Goal: Information Seeking & Learning: Find specific fact

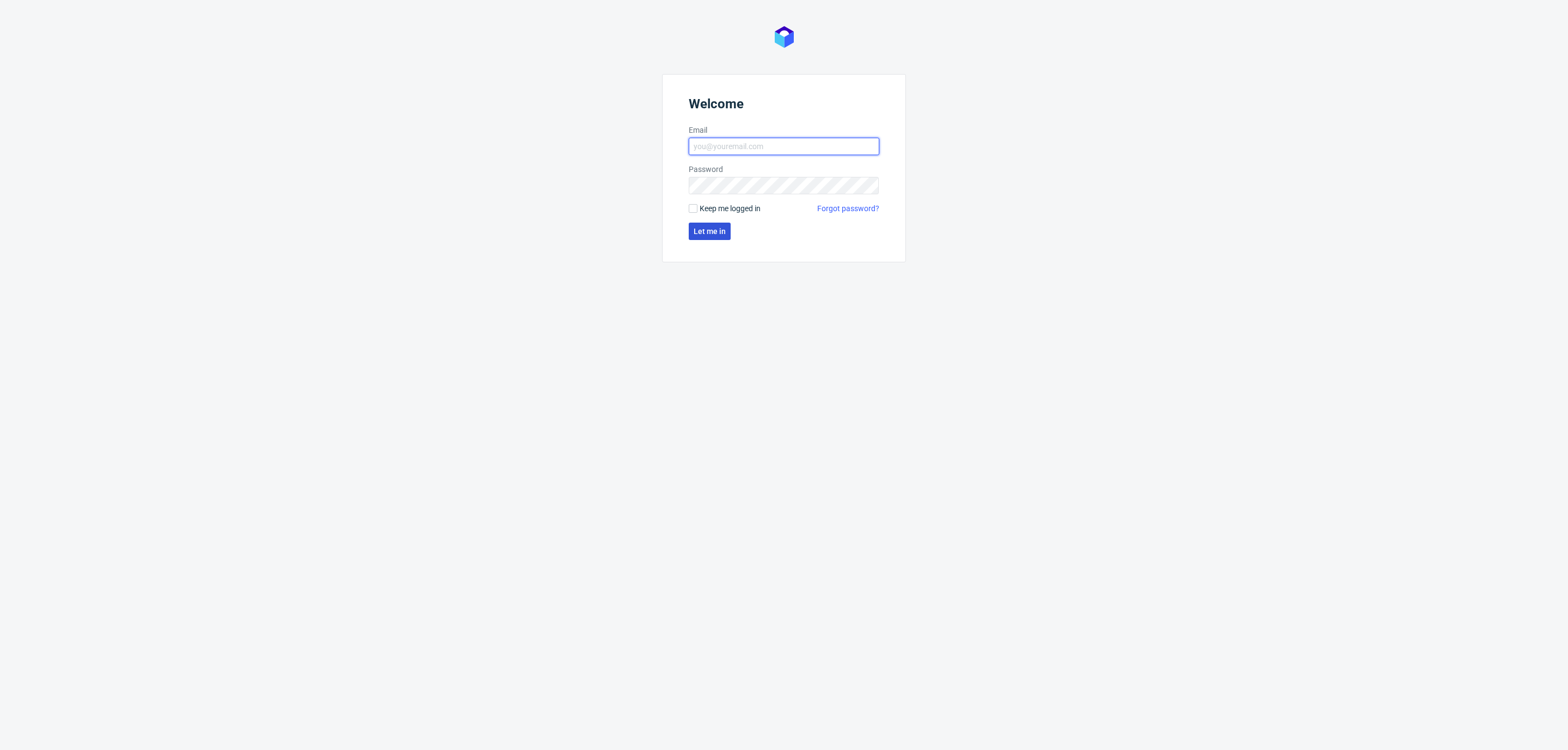
type input "[EMAIL_ADDRESS][DOMAIN_NAME]"
click at [703, 228] on span "Let me in" at bounding box center [710, 231] width 32 height 7
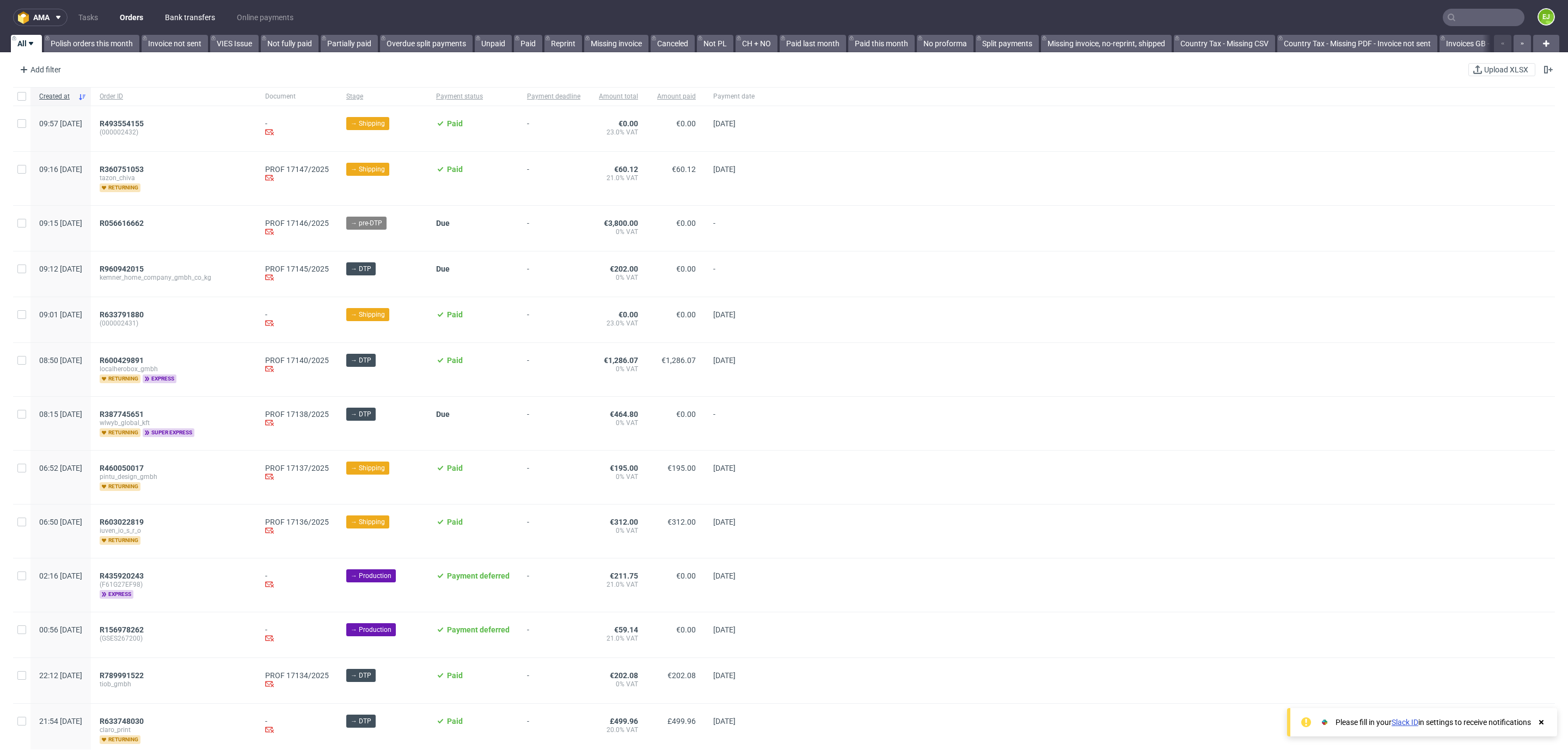
click at [187, 18] on link "Bank transfers" at bounding box center [190, 17] width 63 height 17
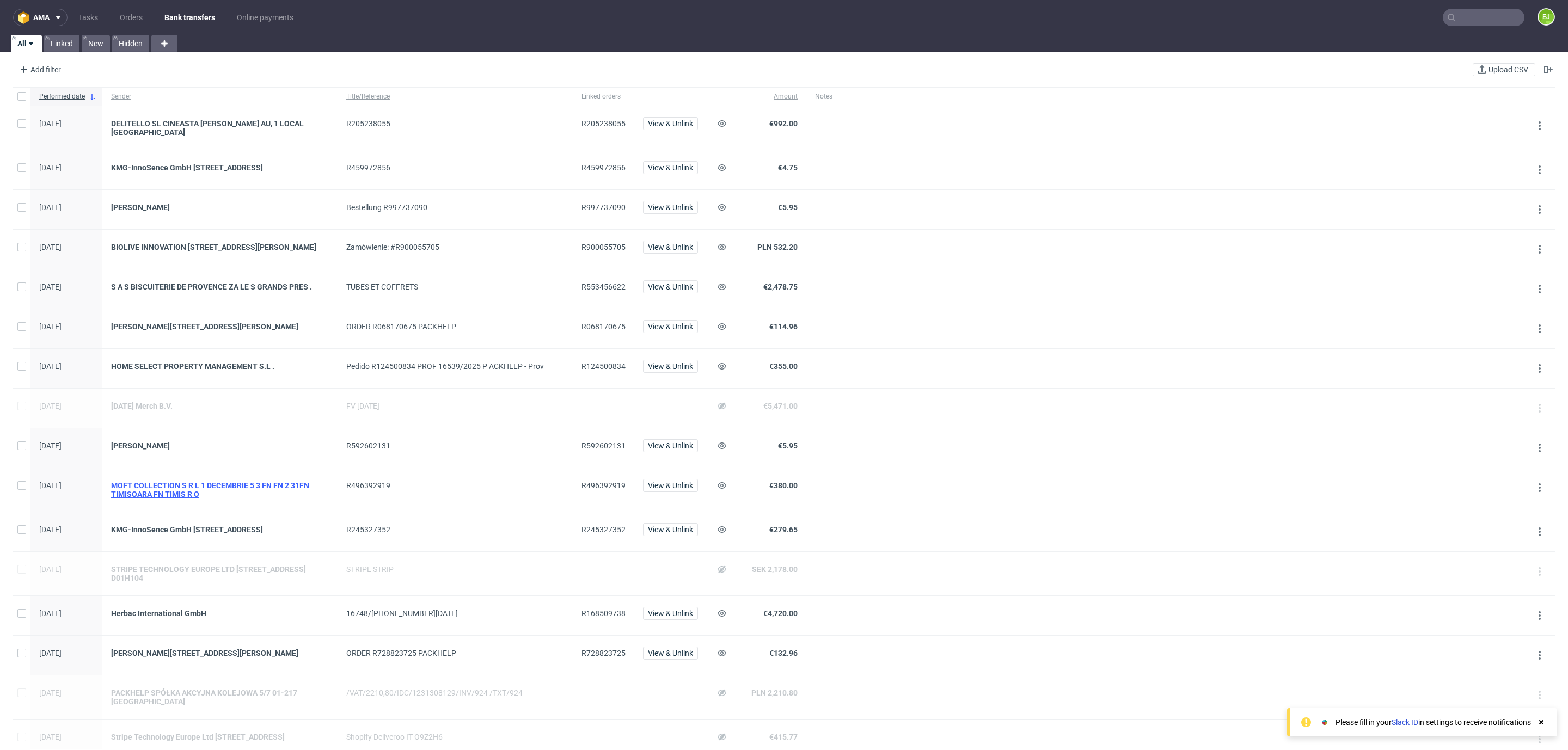
click at [220, 498] on div "MOFT COLLECTION S R L 1 DECEMBRIE 5 3 FN FN 2 31FN TIMISOARA FN TIMIS R O" at bounding box center [220, 489] width 218 height 17
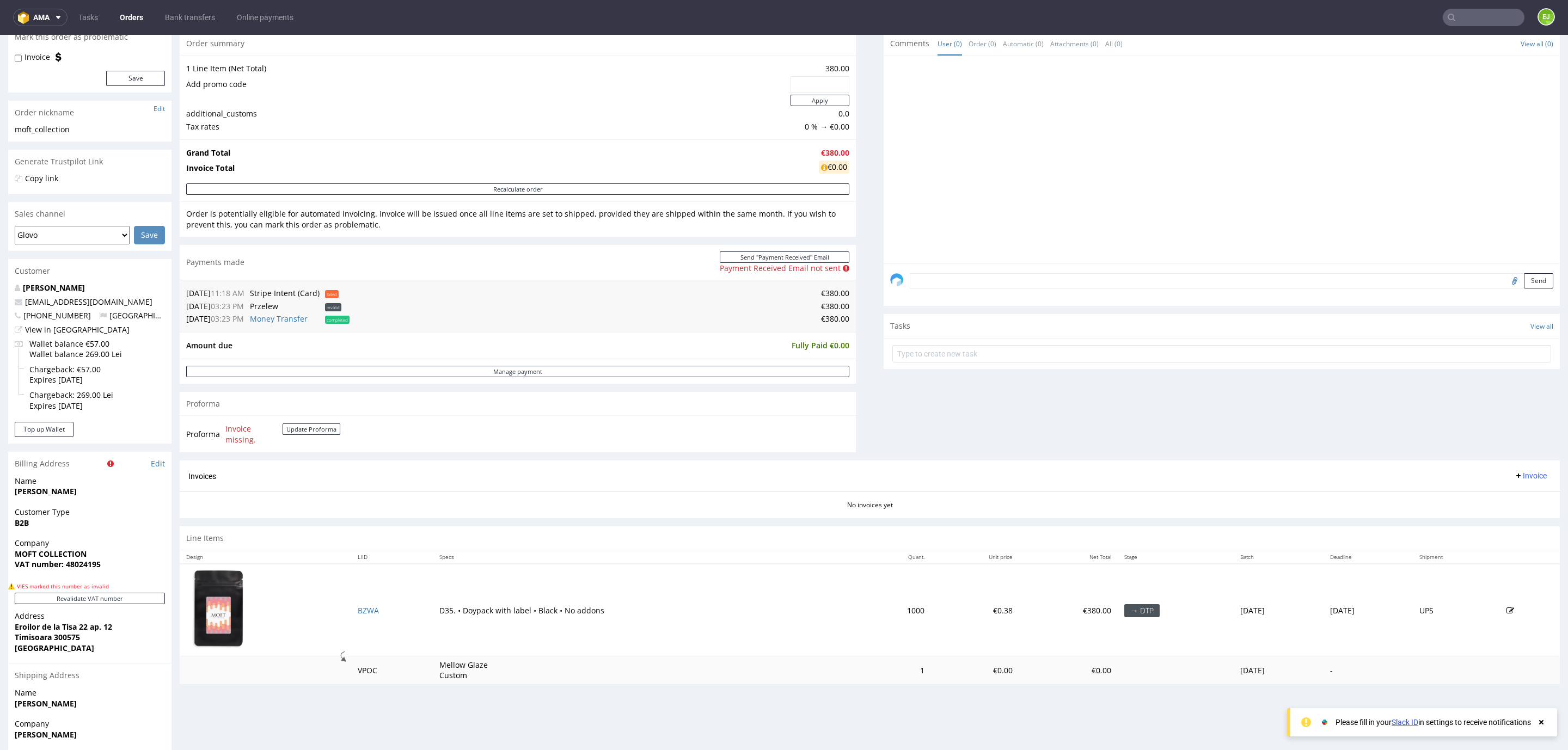
scroll to position [198, 0]
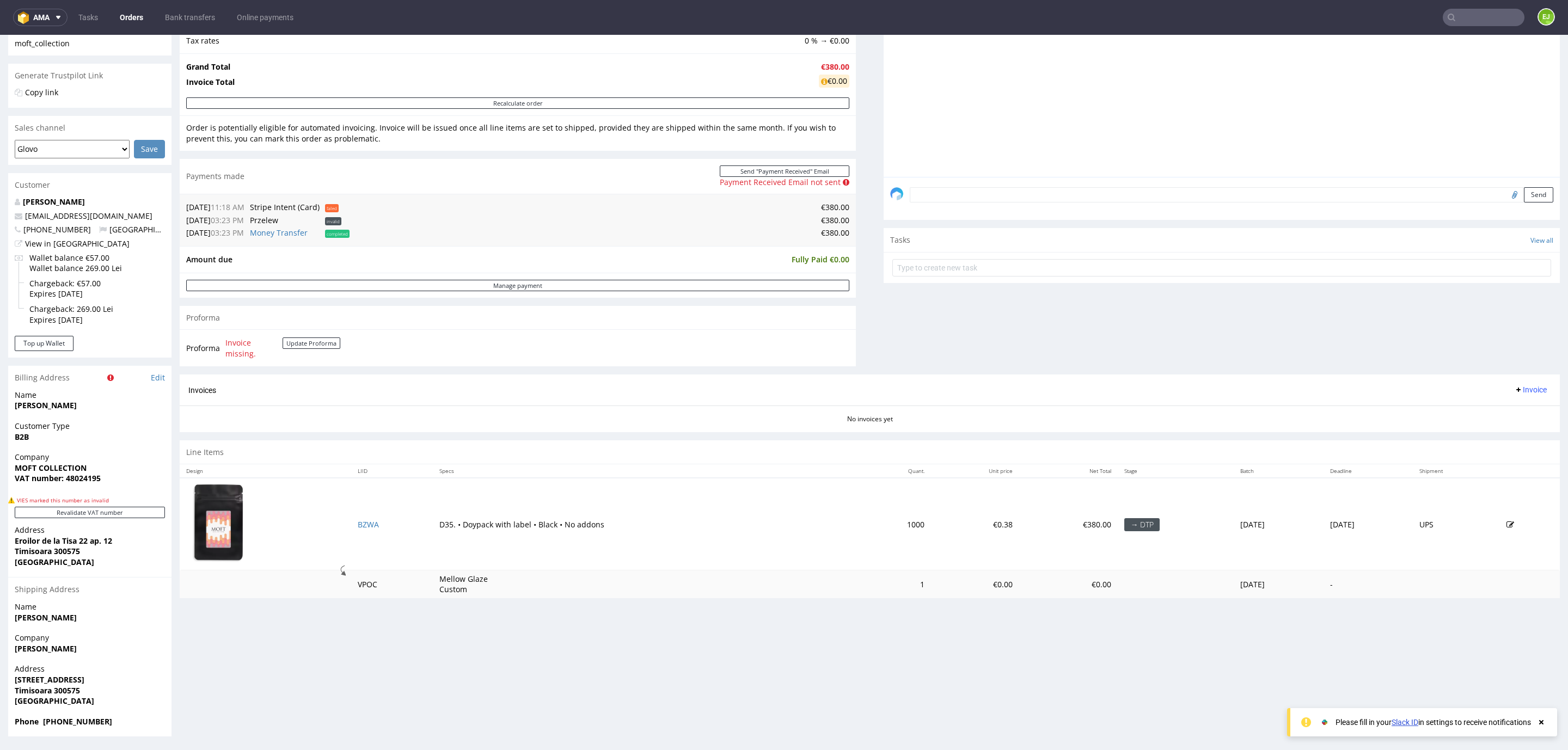
click at [74, 476] on strong "VAT number: 48024195" at bounding box center [58, 478] width 86 height 10
copy strong "48024195"
click at [34, 464] on strong "MOFT COLLECTION" at bounding box center [50, 467] width 72 height 10
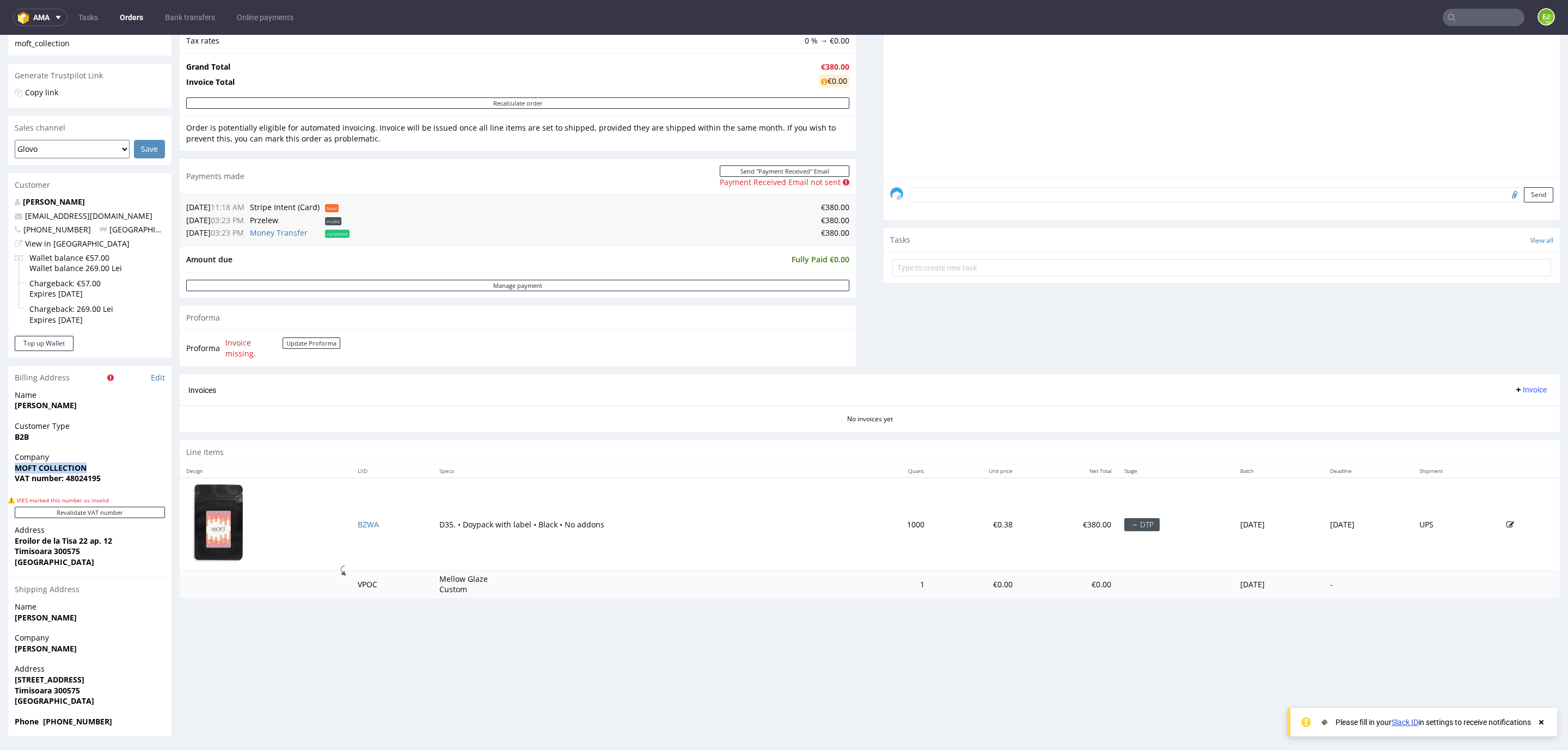
click at [34, 464] on strong "MOFT COLLECTION" at bounding box center [50, 467] width 72 height 10
copy strong "MOFT COLLECTION"
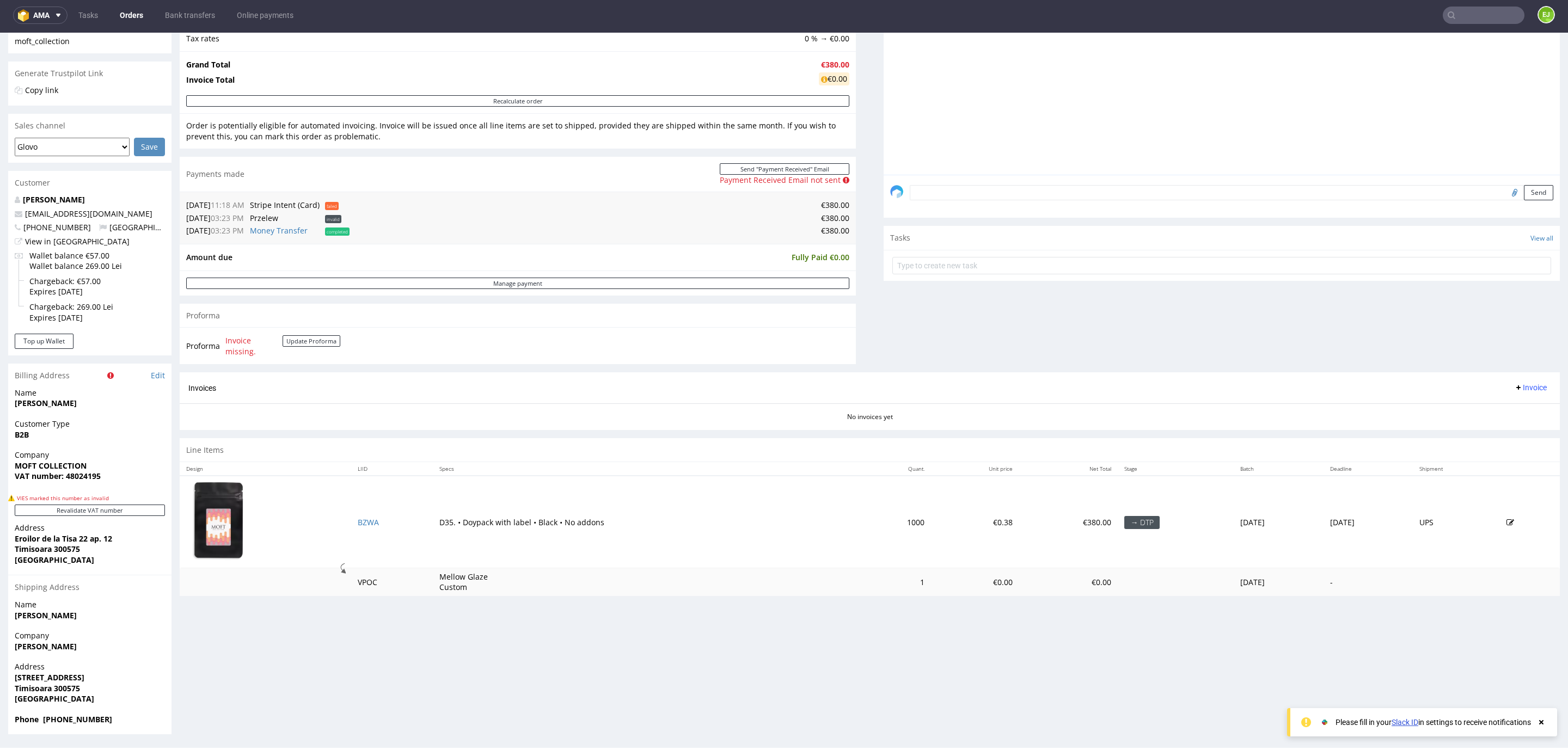
click at [30, 542] on strong "Eroilor de la Tisa 22 ap. 12" at bounding box center [63, 538] width 97 height 10
copy strong "Eroilor de la Tisa 22 ap. 12"
click at [40, 551] on strong "Timisoara 300575" at bounding box center [47, 548] width 66 height 10
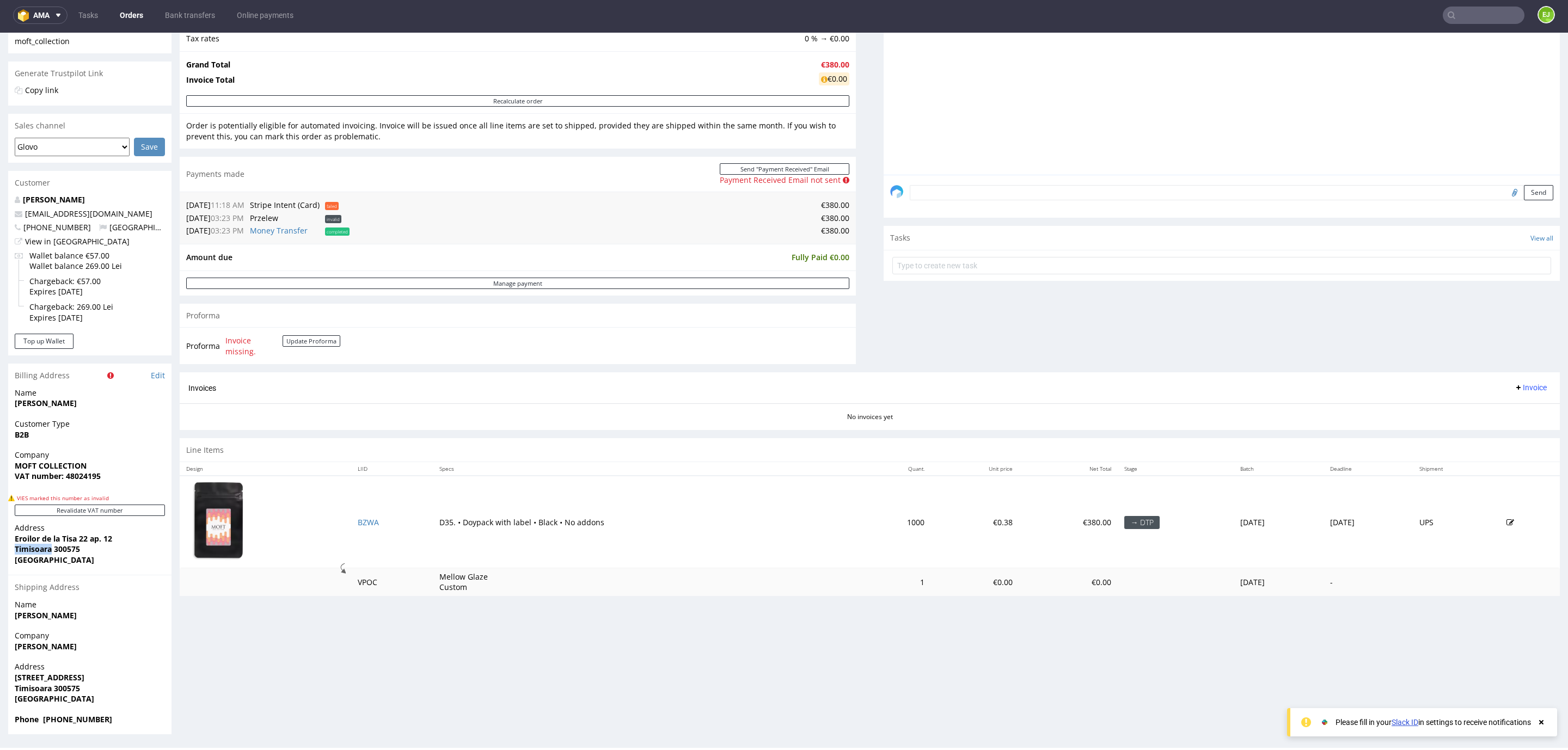
click at [40, 551] on strong "Timisoara 300575" at bounding box center [47, 548] width 66 height 10
copy strong "Timisoara 300575"
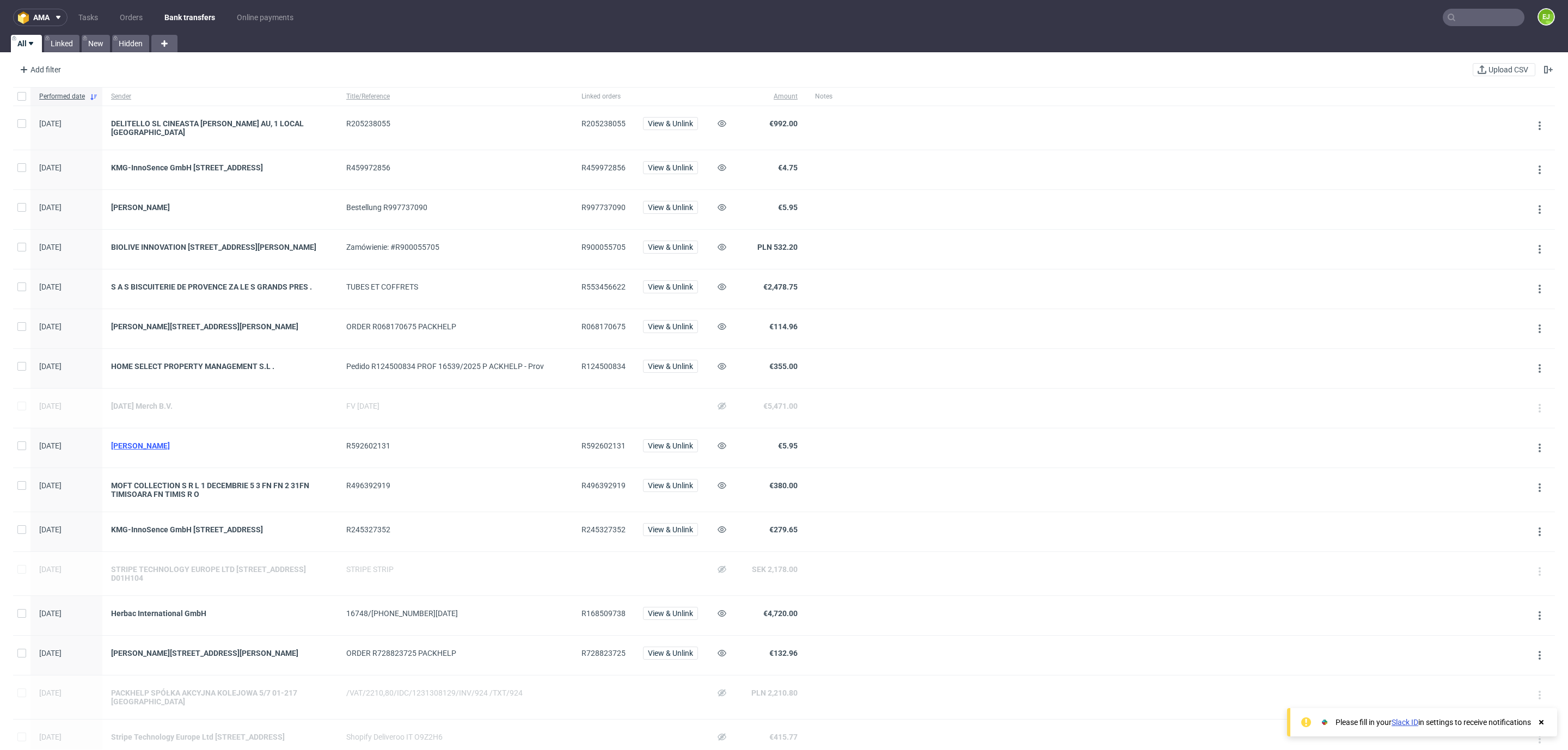
click at [144, 450] on div "[PERSON_NAME]" at bounding box center [220, 446] width 218 height 9
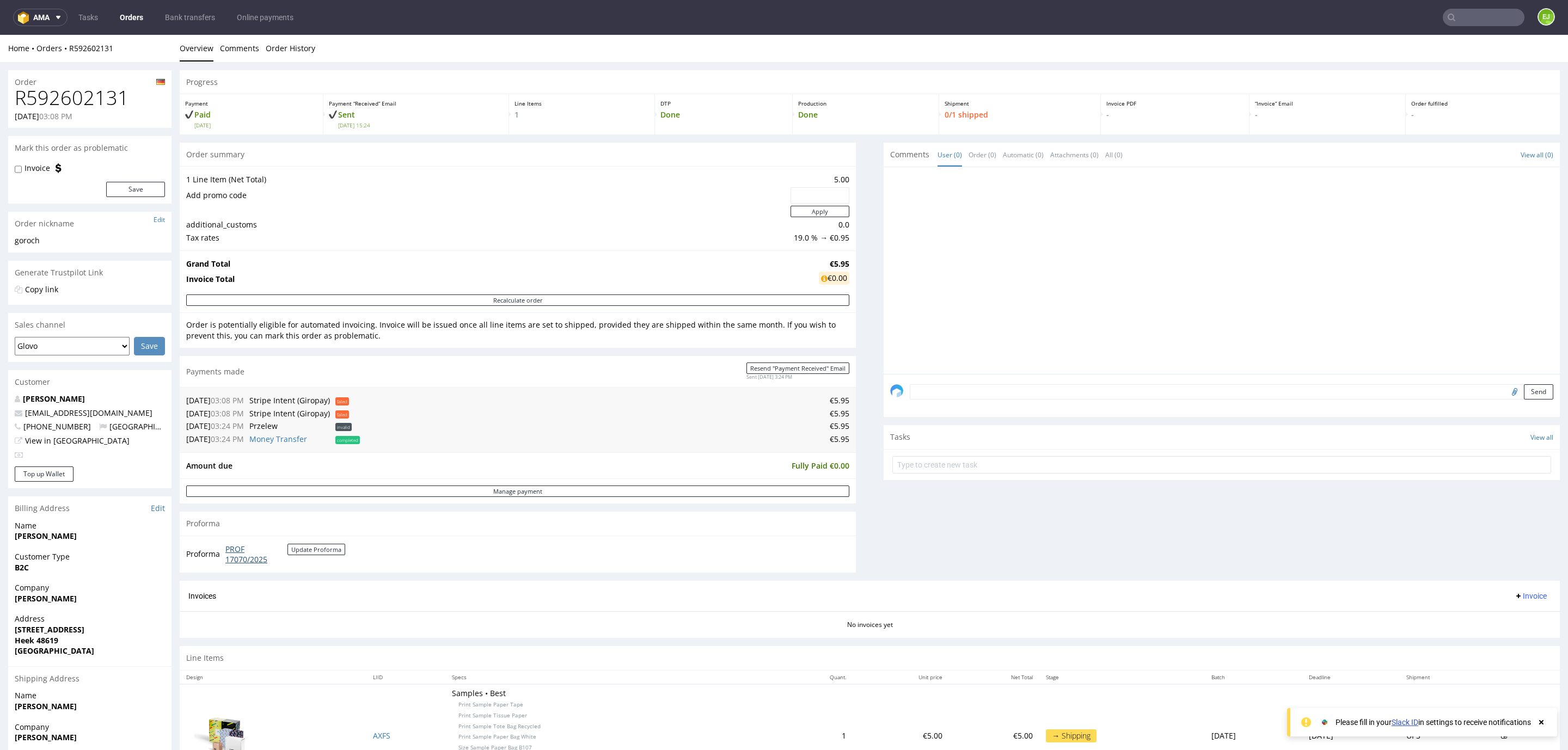
click at [237, 560] on link "PROF 17070/2025" at bounding box center [255, 554] width 62 height 22
click at [172, 17] on link "Bank transfers" at bounding box center [190, 17] width 63 height 17
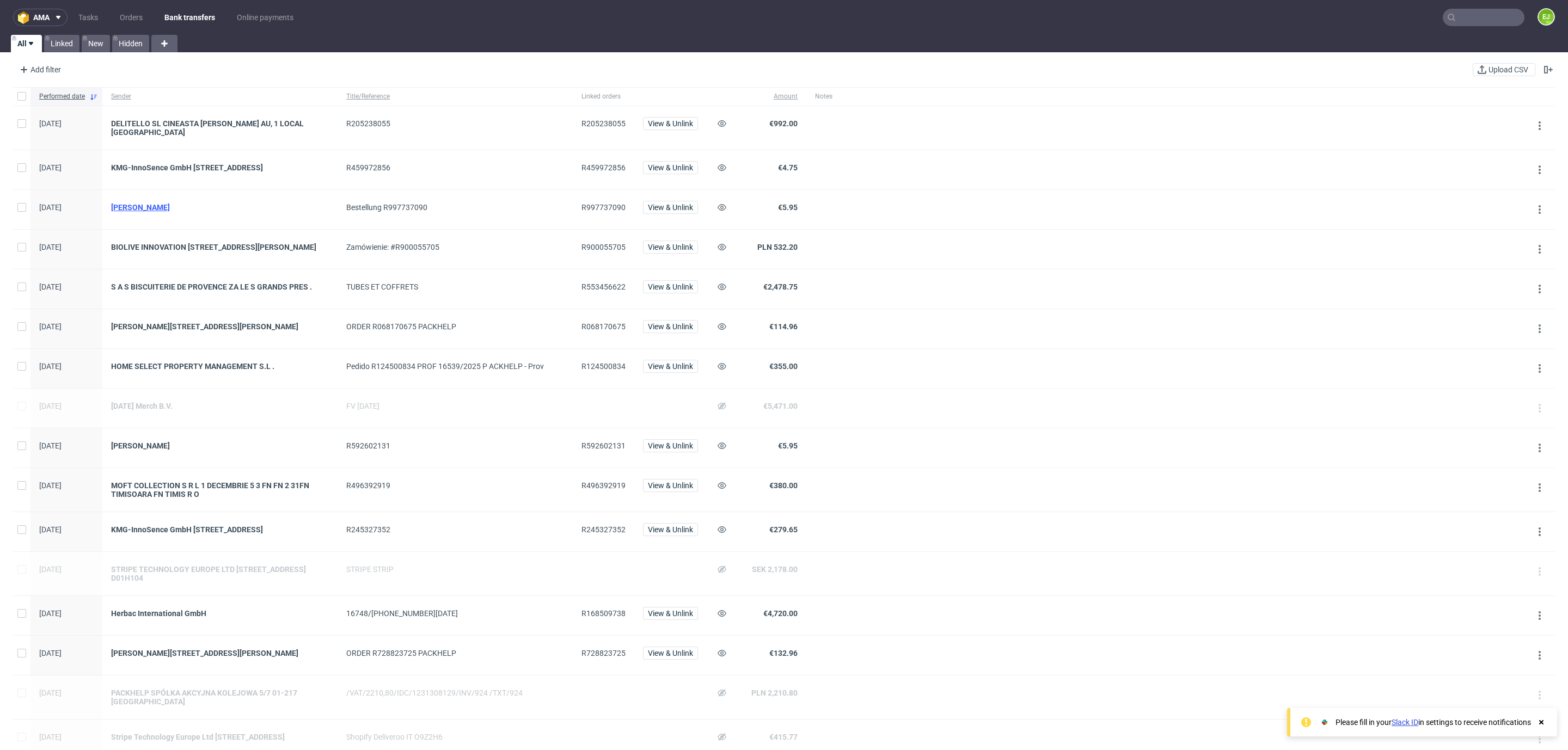
click at [124, 211] on div "[PERSON_NAME]" at bounding box center [220, 208] width 218 height 9
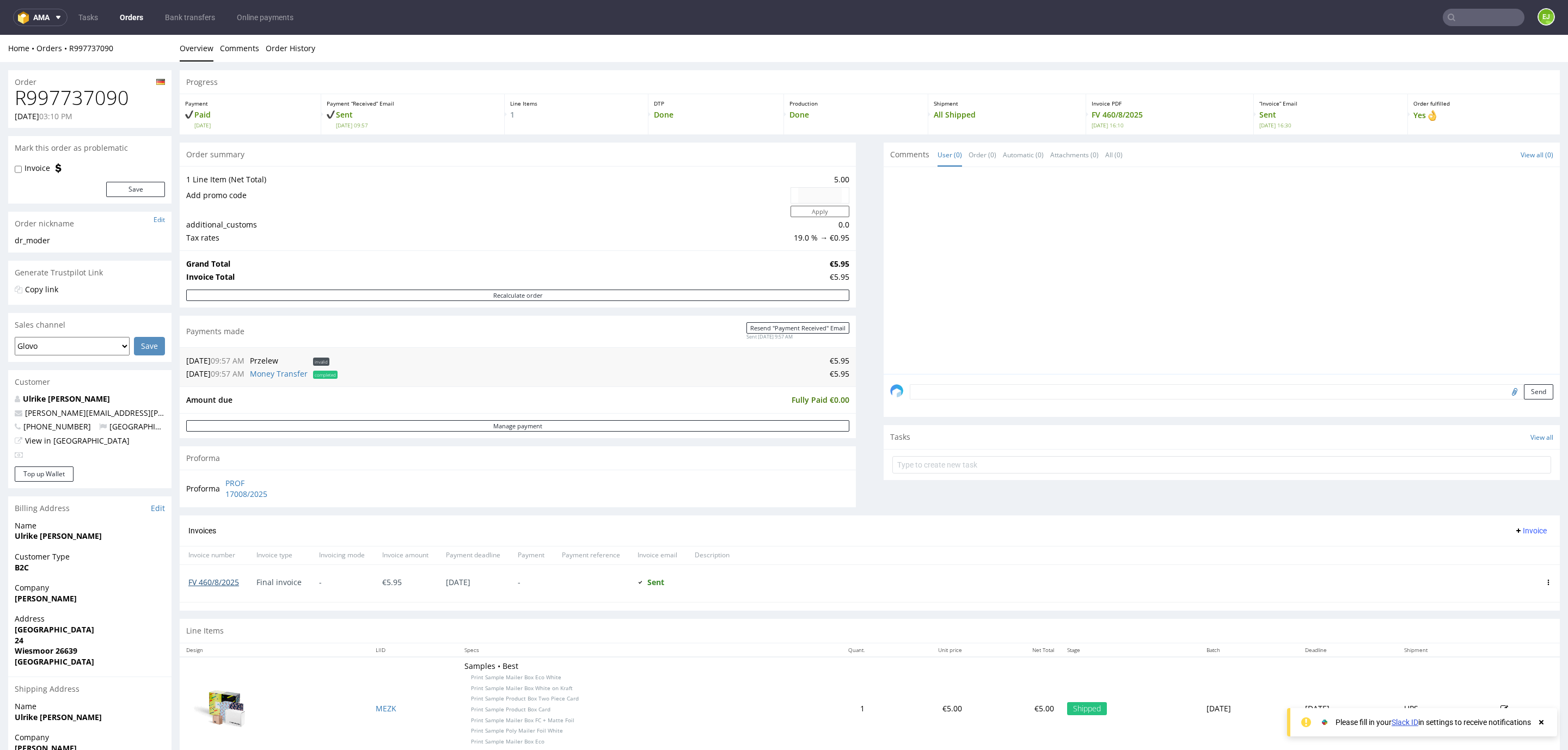
click at [206, 582] on link "FV 460/8/2025" at bounding box center [213, 581] width 50 height 10
click at [180, 15] on link "Bank transfers" at bounding box center [190, 17] width 63 height 17
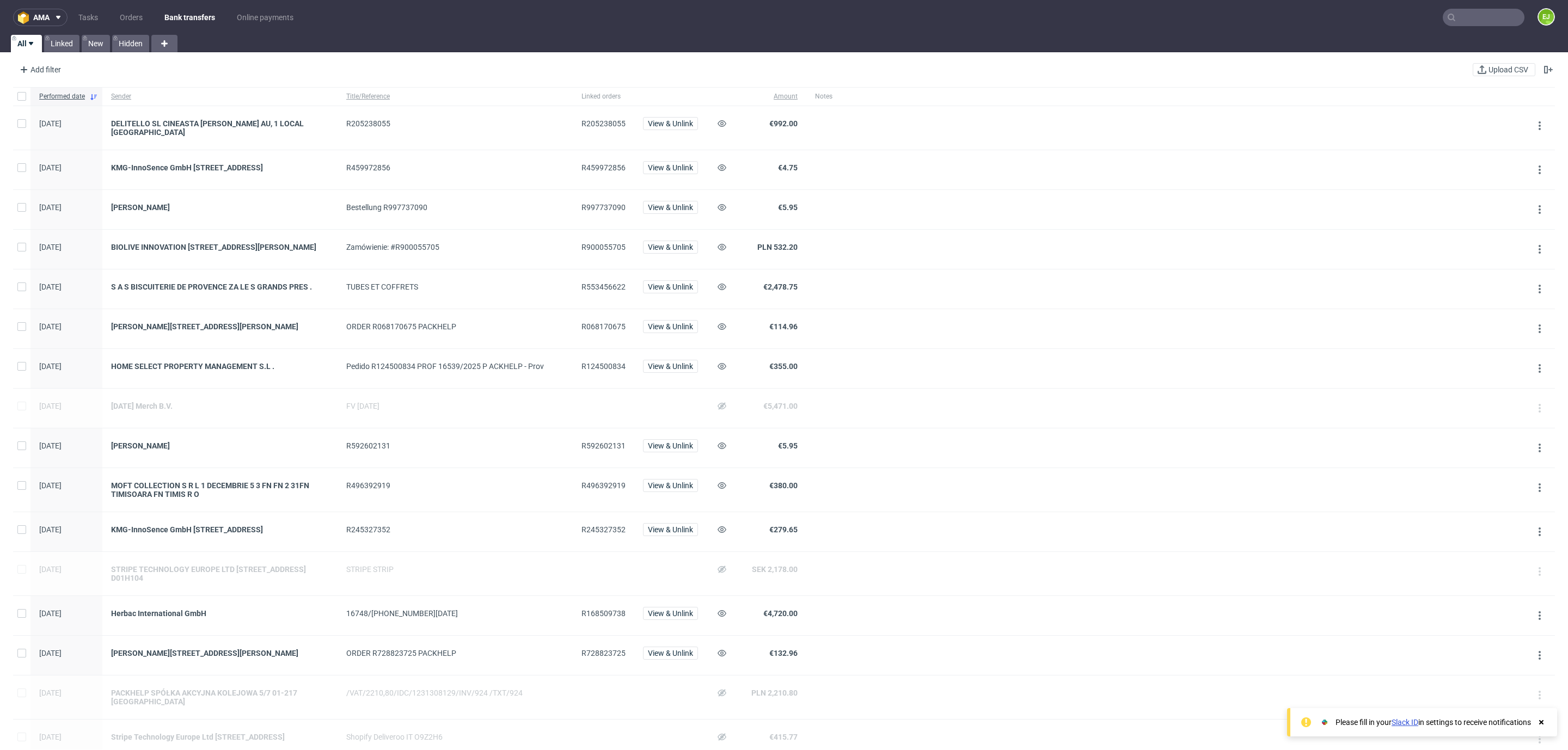
scroll to position [512, 0]
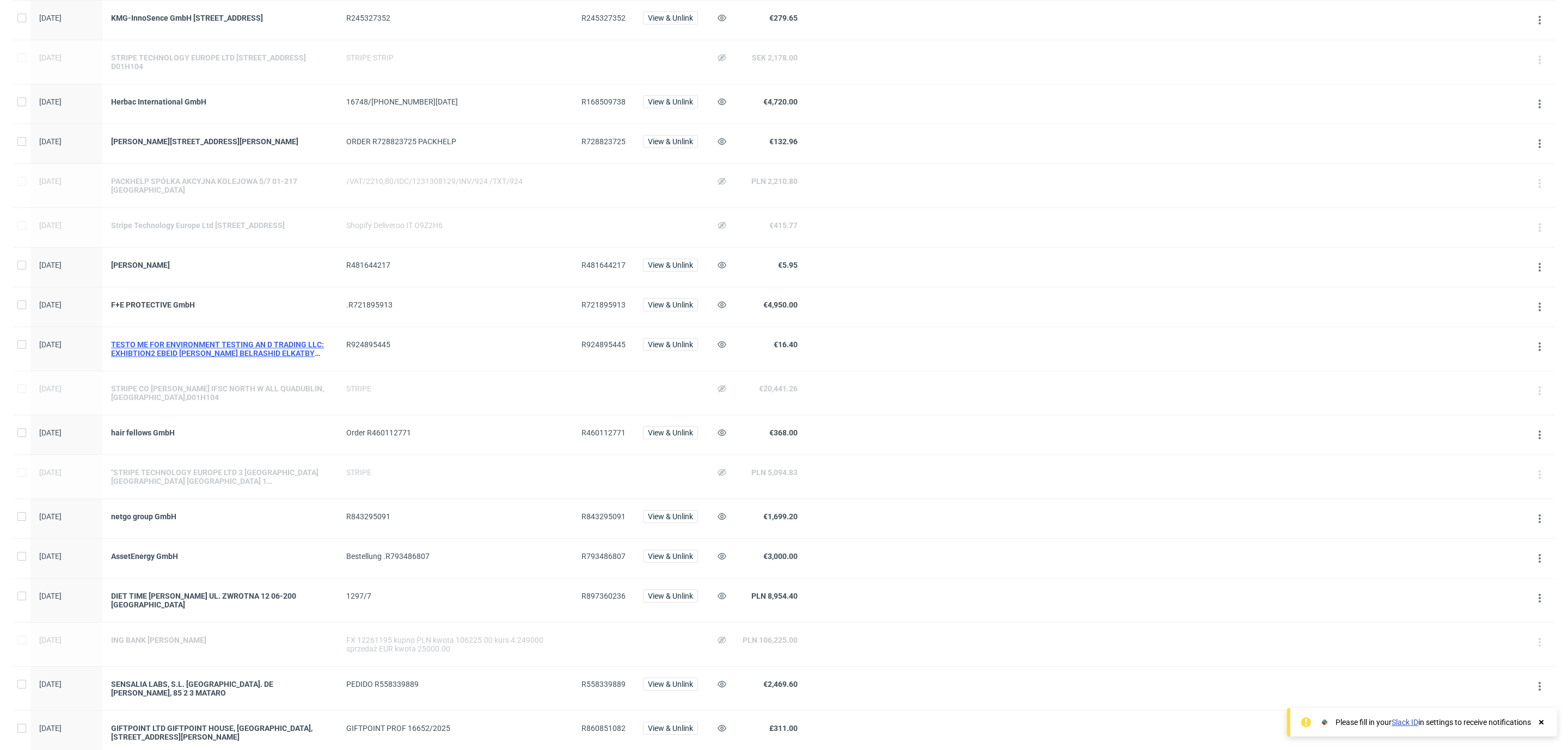
click at [257, 358] on div "TESTO ME FOR ENVIRONMENT TESTING AN D TRADING LLC: EXHIBTION2 EBEID [PERSON_NAM…" at bounding box center [220, 348] width 218 height 17
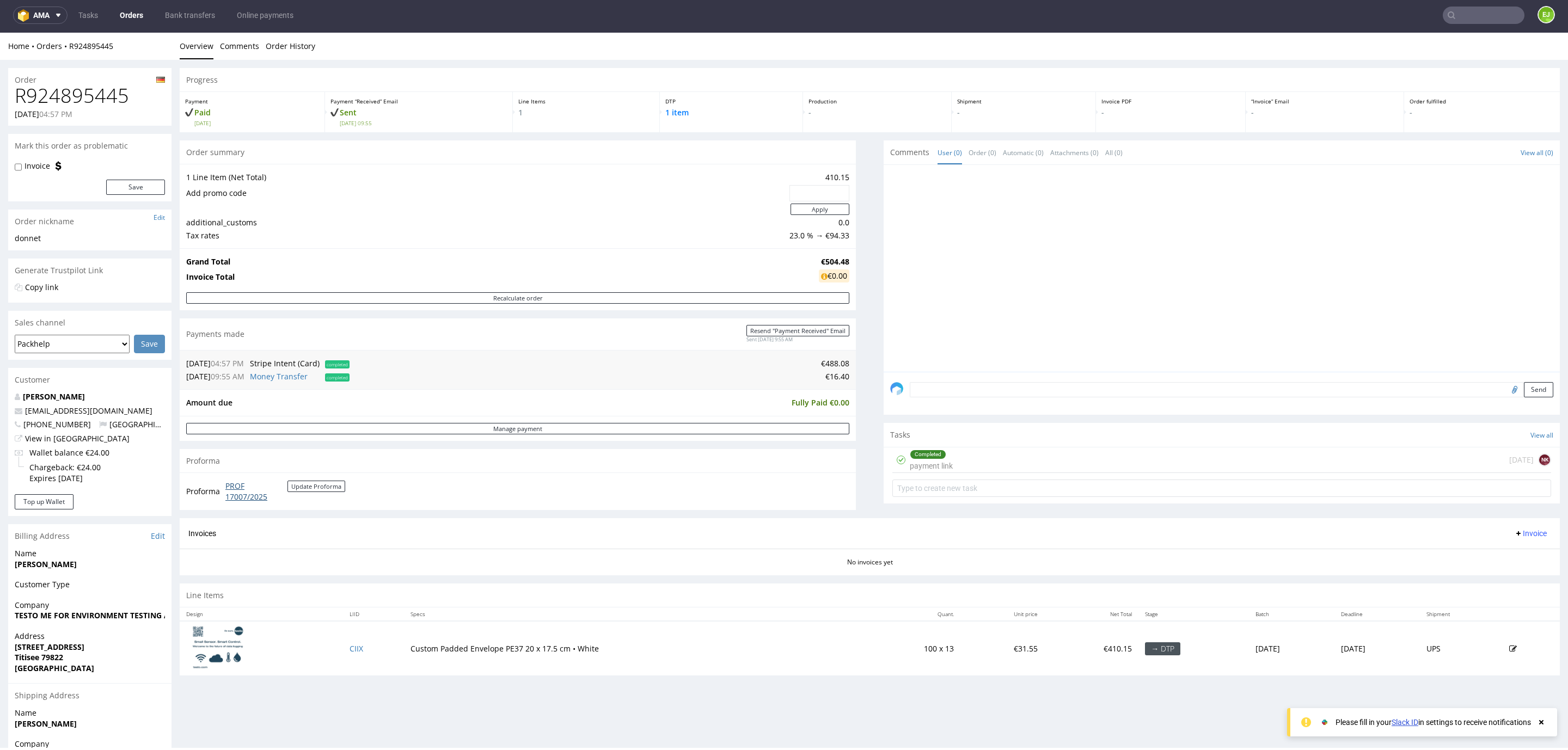
scroll to position [108, 0]
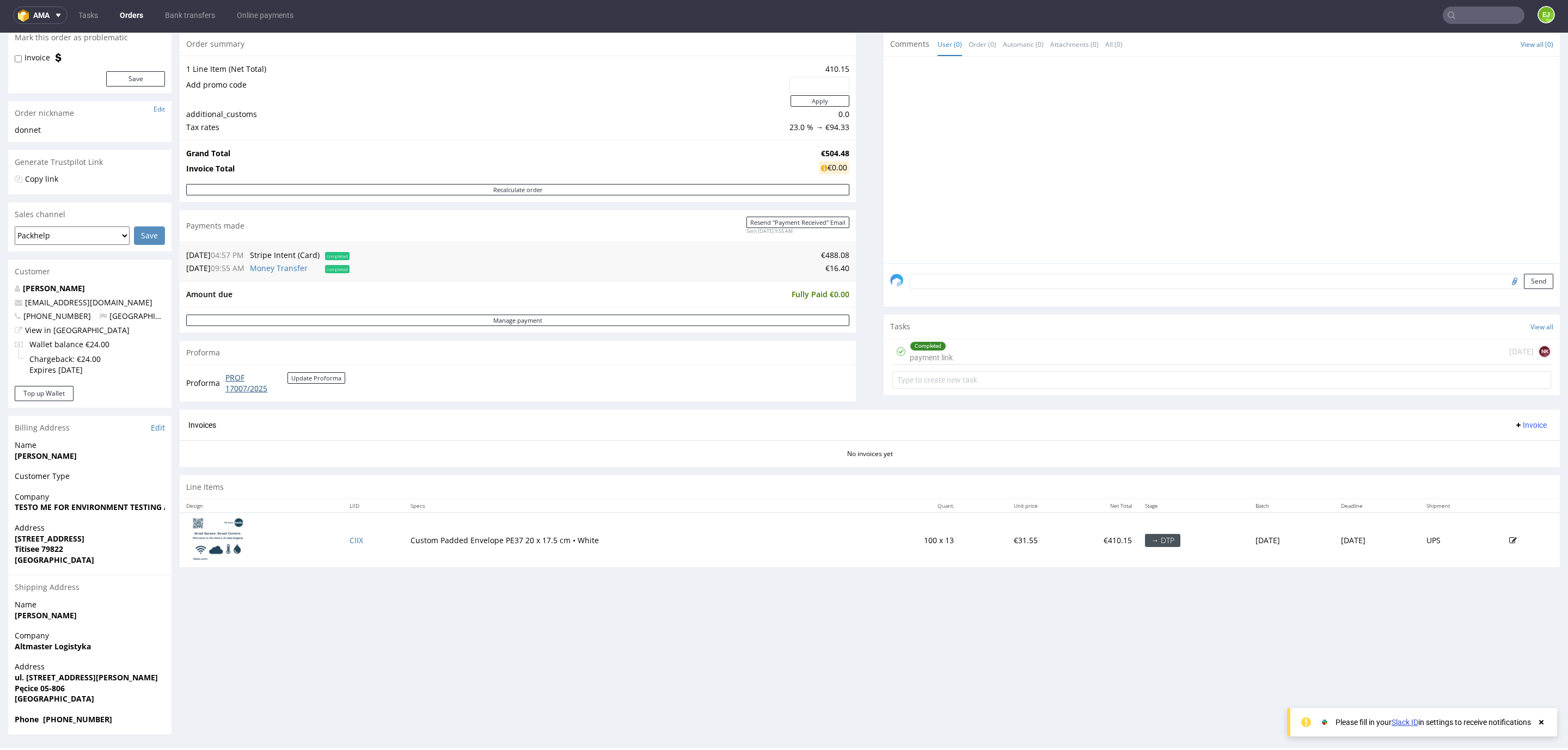
click at [244, 393] on link "PROF 17007/2025" at bounding box center [255, 383] width 62 height 22
click at [176, 7] on link "Bank transfers" at bounding box center [190, 14] width 63 height 17
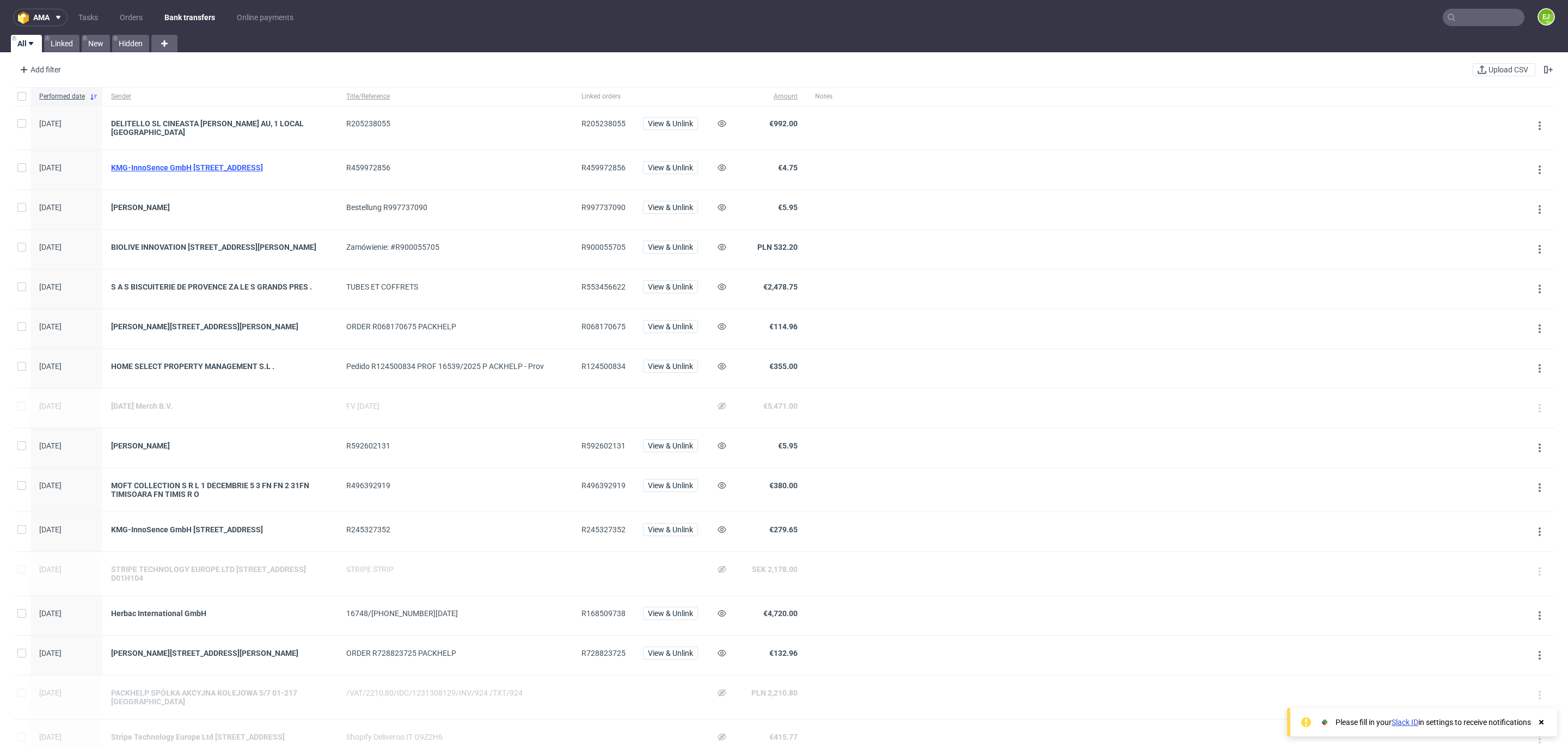
click at [191, 170] on div "KMG-InnoSence GmbH [STREET_ADDRESS]" at bounding box center [220, 168] width 218 height 9
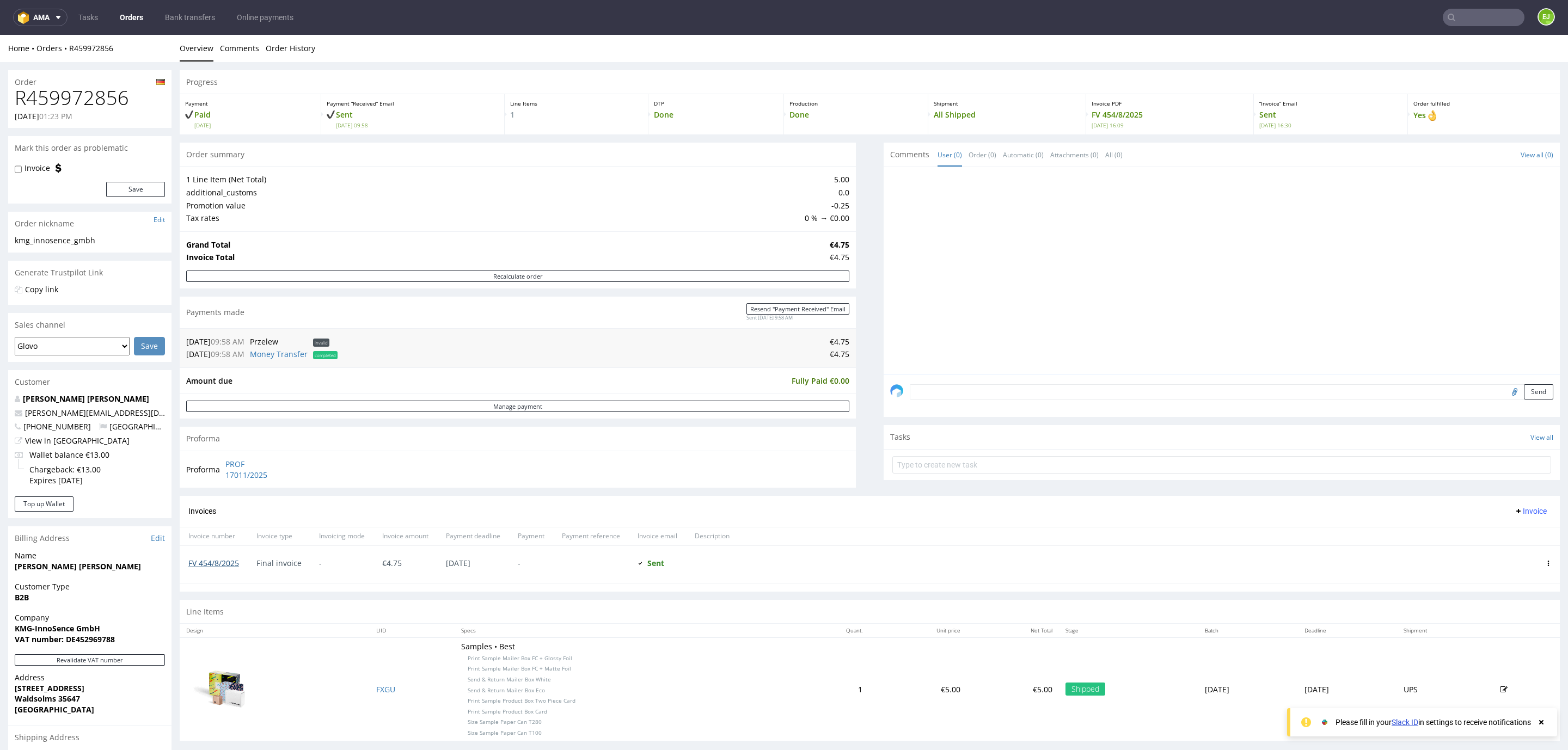
click at [235, 560] on link "FV 454/8/2025" at bounding box center [213, 562] width 50 height 10
click at [182, 20] on link "Bank transfers" at bounding box center [190, 17] width 63 height 17
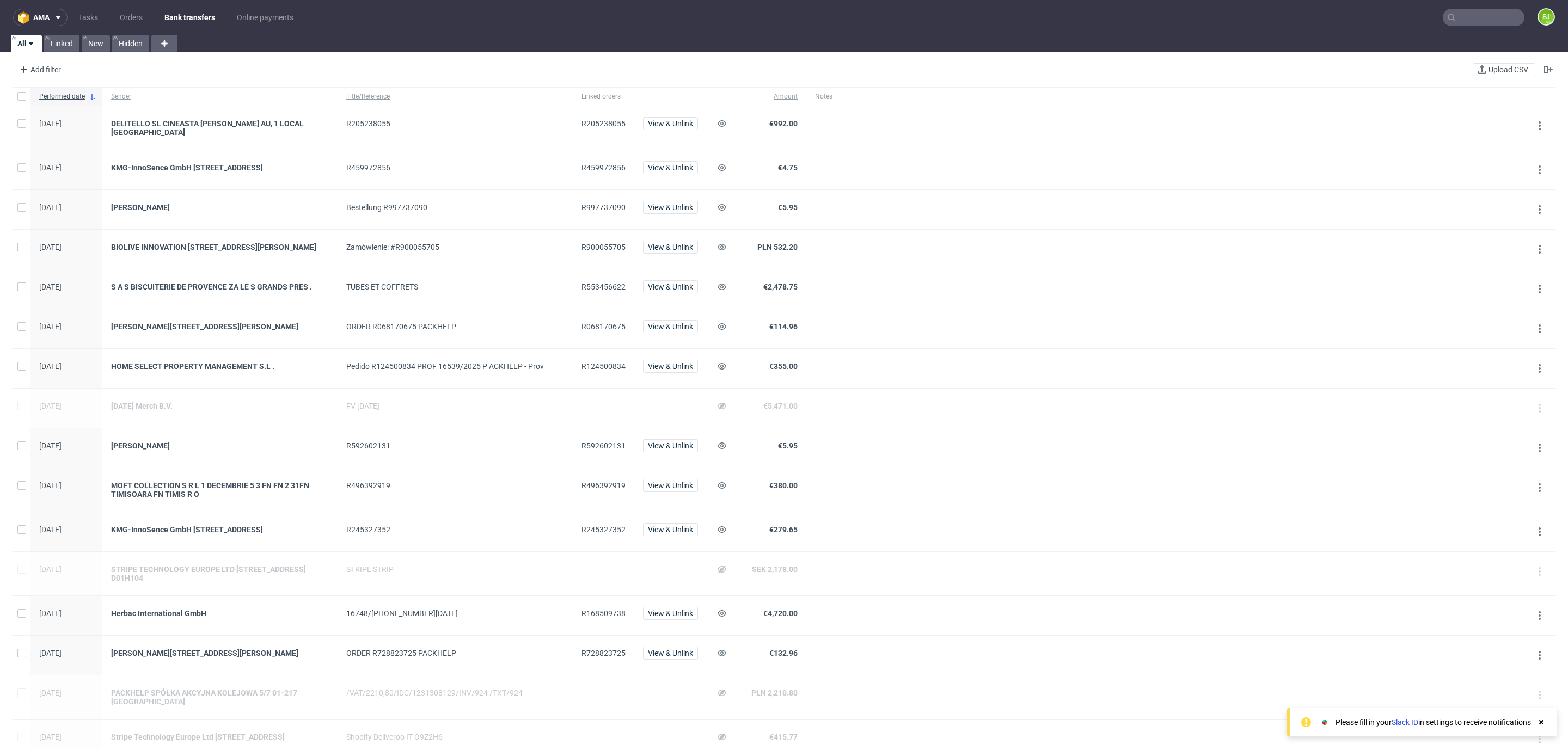
click at [591, 291] on span "R553456622" at bounding box center [603, 287] width 44 height 9
copy span "R553456622"
click at [585, 618] on span "R168509738" at bounding box center [603, 613] width 44 height 9
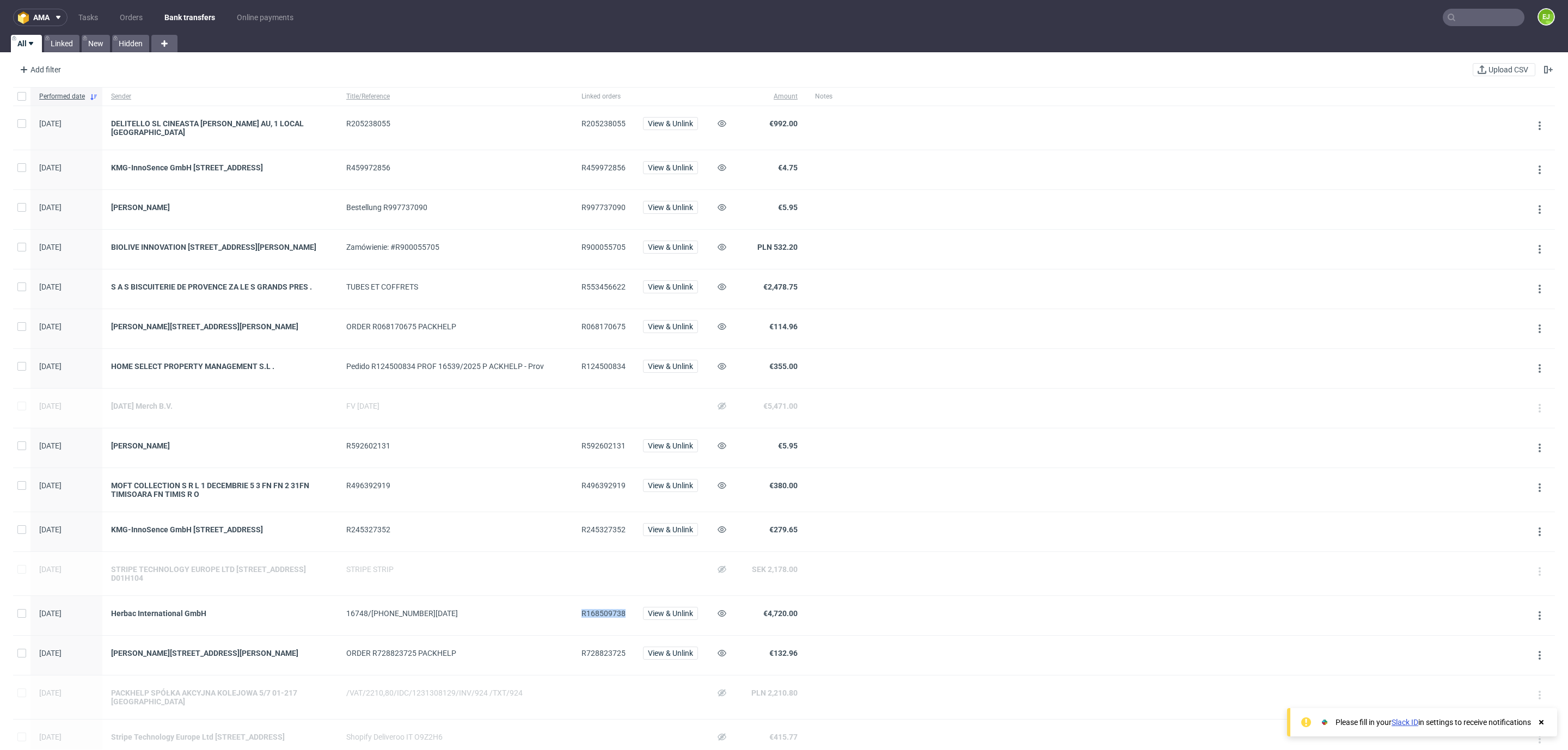
copy span "R168509738"
click at [167, 410] on div "[DATE] Merch B.V." at bounding box center [220, 406] width 218 height 9
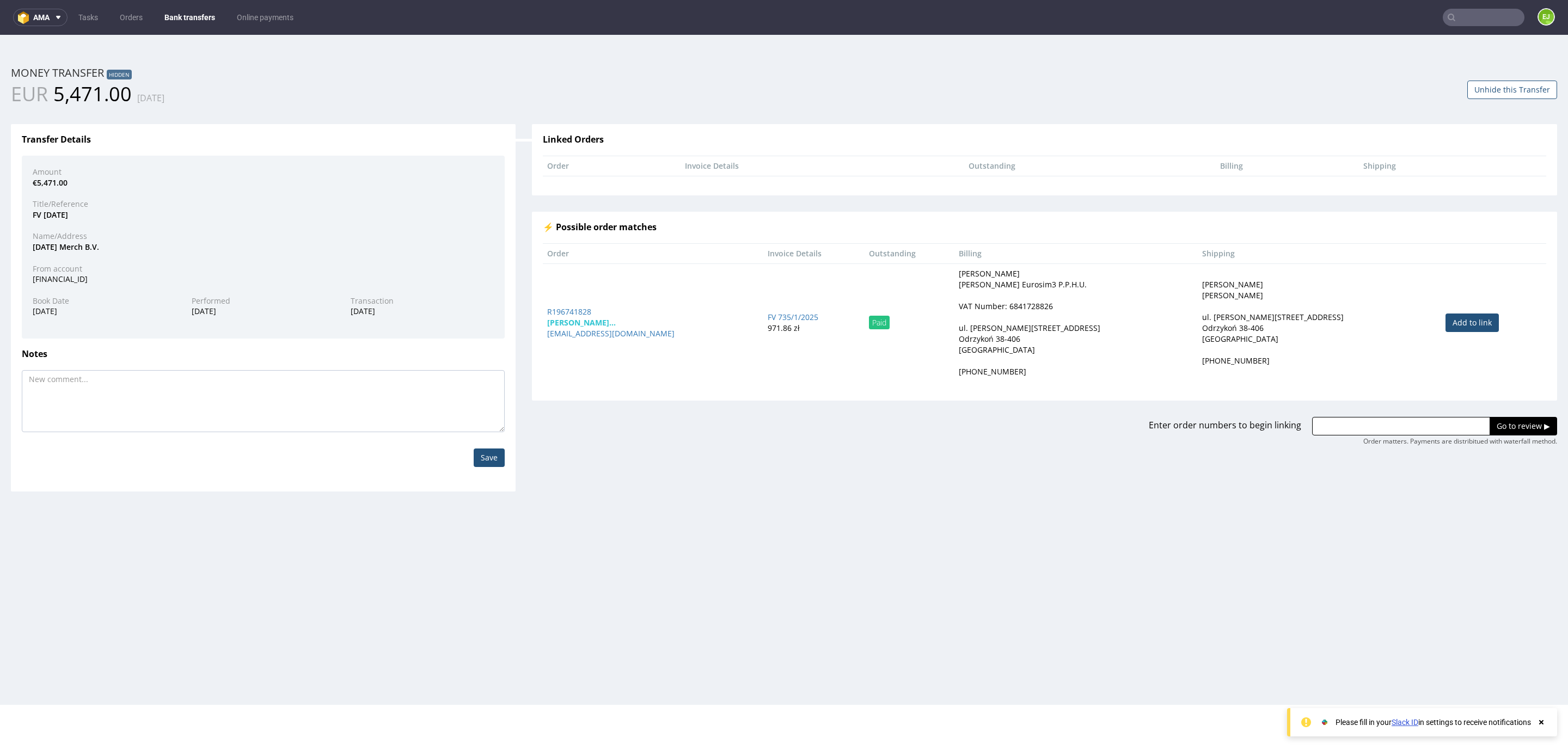
click at [60, 217] on div "FV [DATE]" at bounding box center [263, 215] width 478 height 11
drag, startPoint x: 45, startPoint y: 218, endPoint x: 88, endPoint y: 214, distance: 43.2
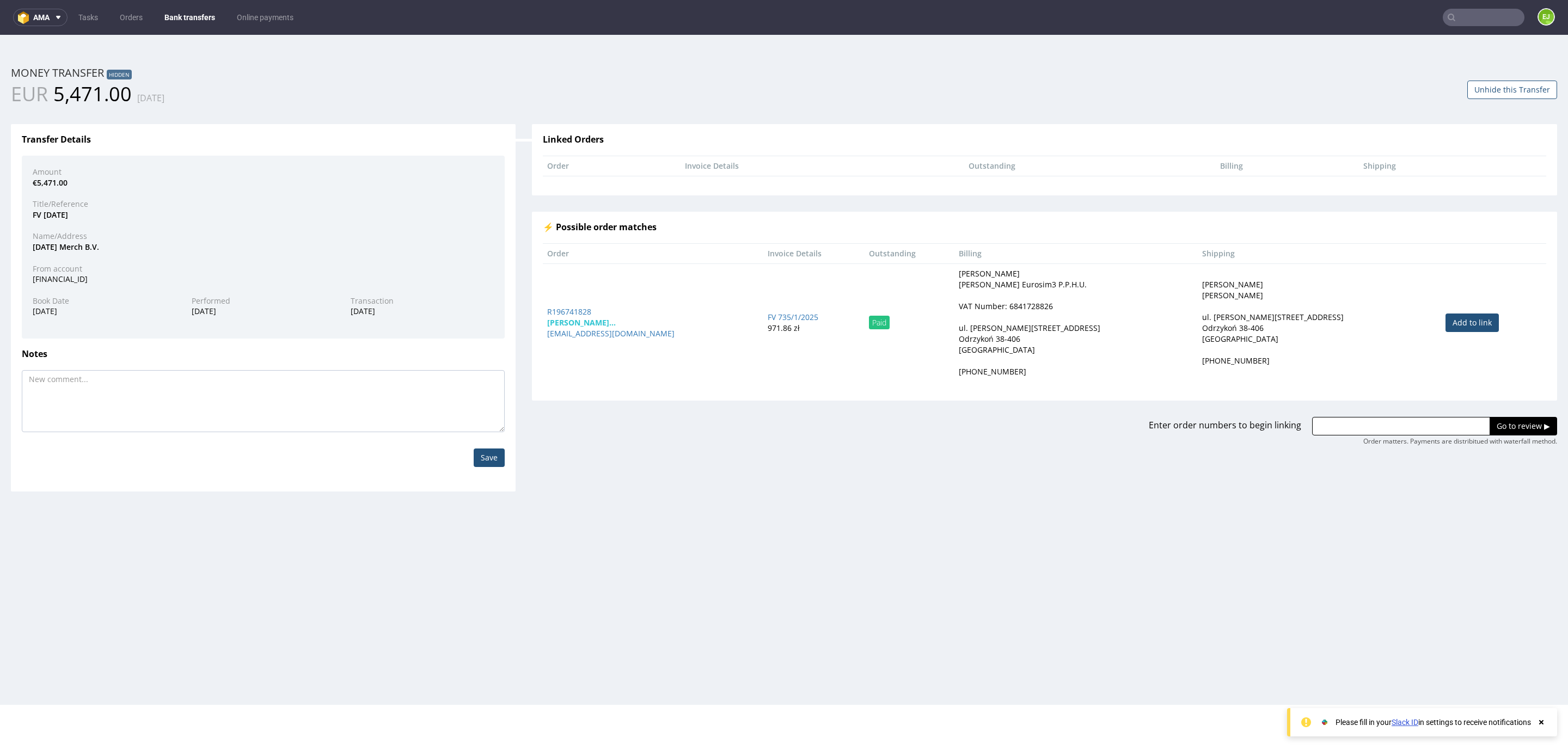
click at [88, 214] on div "FV [DATE]" at bounding box center [263, 215] width 478 height 11
copy div "[DATE]"
